Goal: Transaction & Acquisition: Book appointment/travel/reservation

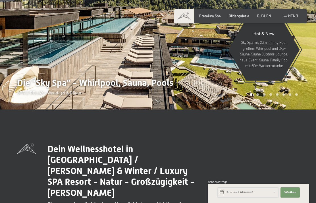
click at [270, 17] on span "BUCHEN" at bounding box center [264, 16] width 14 height 5
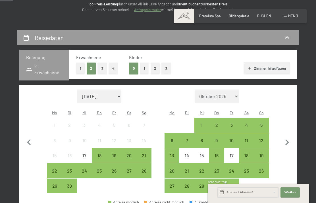
scroll to position [82, 0]
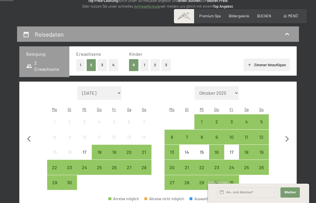
click at [291, 133] on icon "button" at bounding box center [287, 139] width 12 height 12
select select "2025-10-01"
select select "2025-11-01"
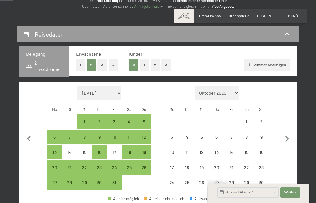
click at [292, 133] on icon "button" at bounding box center [287, 139] width 12 height 12
select select "2025-11-01"
select select "2025-12-01"
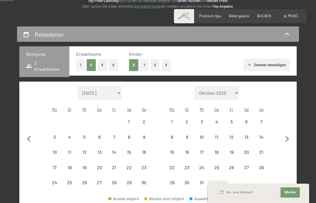
select select "2025-11-01"
select select "2025-12-01"
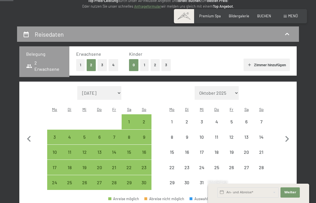
select select "2025-11-01"
select select "2025-12-01"
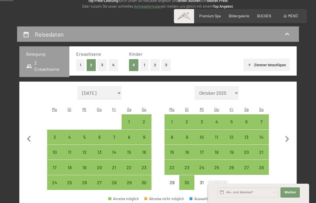
click at [250, 150] on div "20" at bounding box center [246, 157] width 14 height 14
select select "2025-11-01"
select select "2025-12-01"
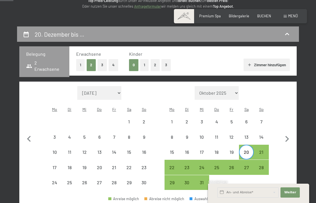
click at [224, 165] on div "26" at bounding box center [231, 172] width 14 height 14
select select "2025-11-01"
select select "2025-12-01"
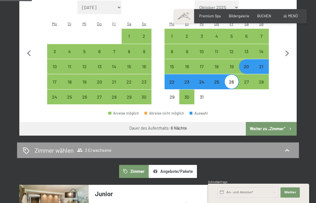
scroll to position [164, 0]
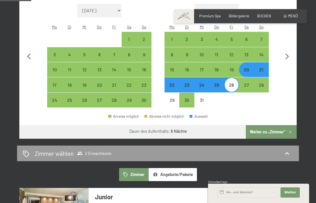
click at [220, 83] on div "25" at bounding box center [216, 90] width 14 height 14
select select "2025-11-01"
select select "2025-12-01"
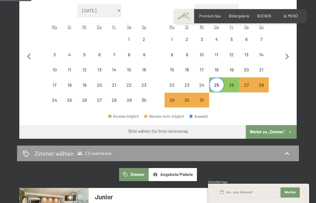
click at [251, 67] on div "20" at bounding box center [246, 74] width 14 height 14
select select "2025-11-01"
select select "2025-12-01"
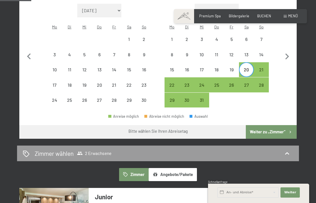
click at [220, 83] on div "25" at bounding box center [216, 90] width 14 height 14
select select "2025-11-01"
select select "2025-12-01"
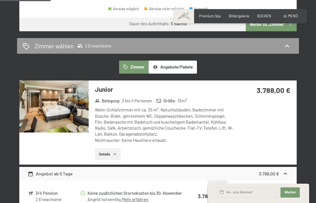
scroll to position [271, 0]
